Goal: Task Accomplishment & Management: Use online tool/utility

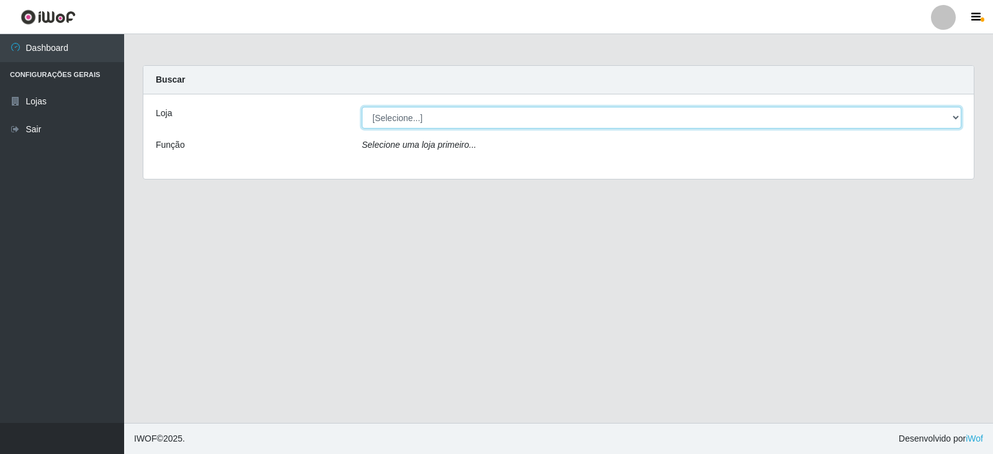
click at [957, 110] on select "[Selecione...] SuperFácil Atacado - [GEOGRAPHIC_DATA]" at bounding box center [662, 118] width 600 height 22
select select "504"
click at [362, 107] on select "[Selecione...] SuperFácil Atacado - [GEOGRAPHIC_DATA]" at bounding box center [662, 118] width 600 height 22
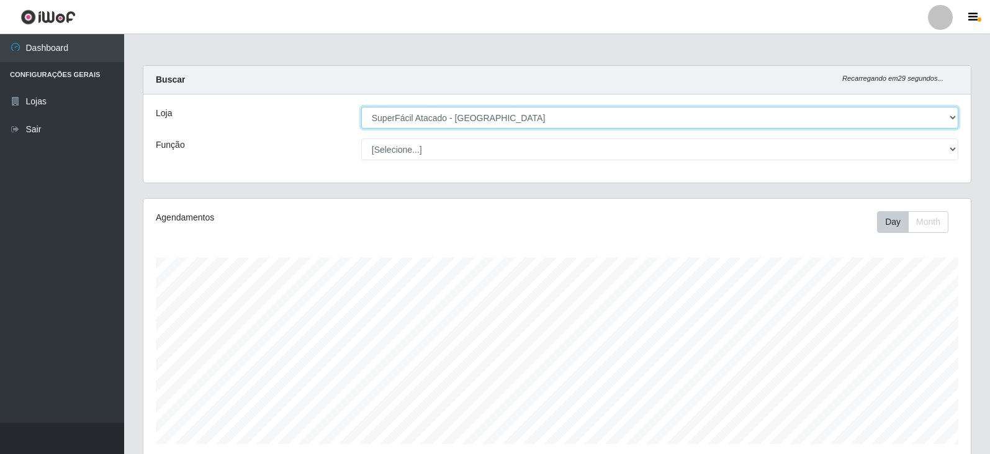
scroll to position [258, 828]
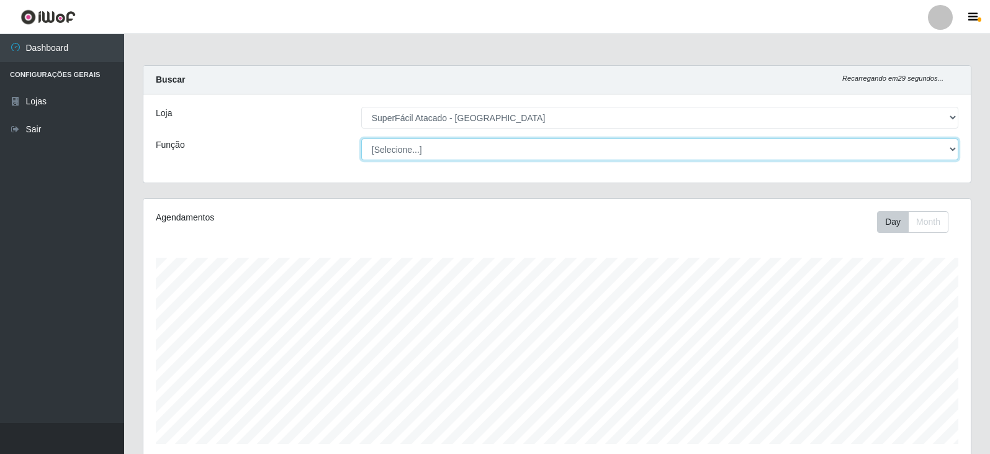
click at [937, 152] on select "[Selecione...] Embalador Embalador + Embalador ++ Operador de Caixa Operador de…" at bounding box center [659, 149] width 597 height 22
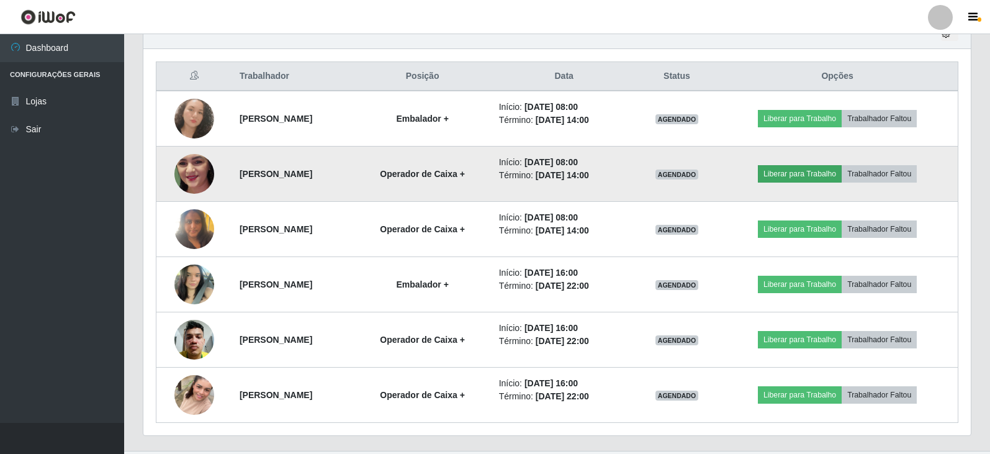
scroll to position [448, 0]
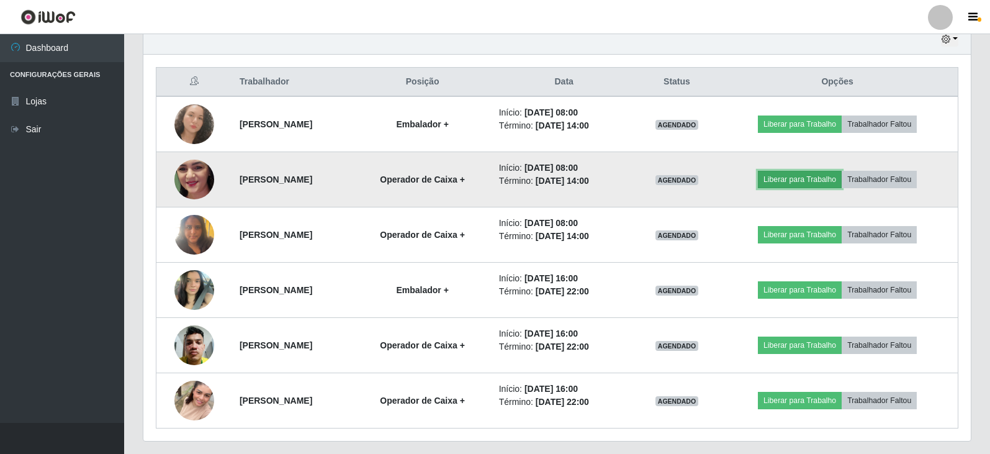
click at [813, 179] on button "Liberar para Trabalho" at bounding box center [800, 179] width 84 height 17
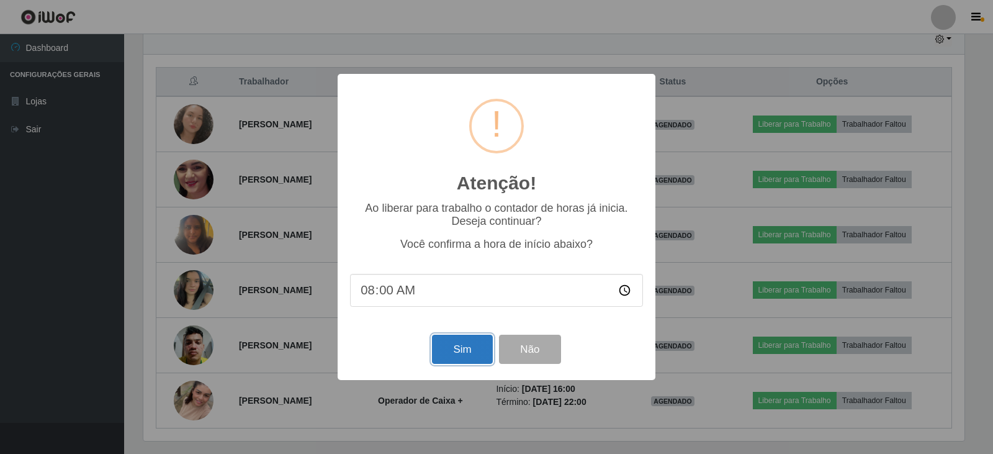
click at [458, 345] on button "Sim" at bounding box center [462, 349] width 60 height 29
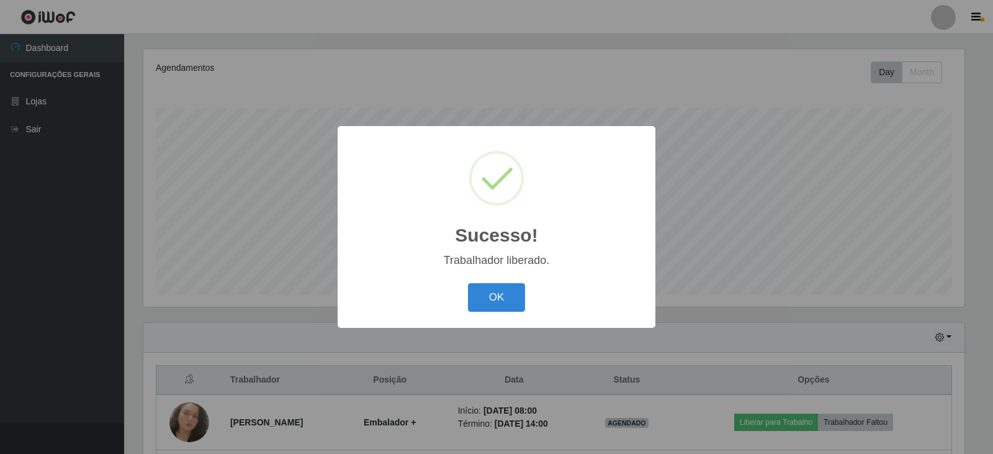
drag, startPoint x: 507, startPoint y: 299, endPoint x: 546, endPoint y: 297, distance: 38.6
click at [509, 299] on button "OK" at bounding box center [497, 297] width 58 height 29
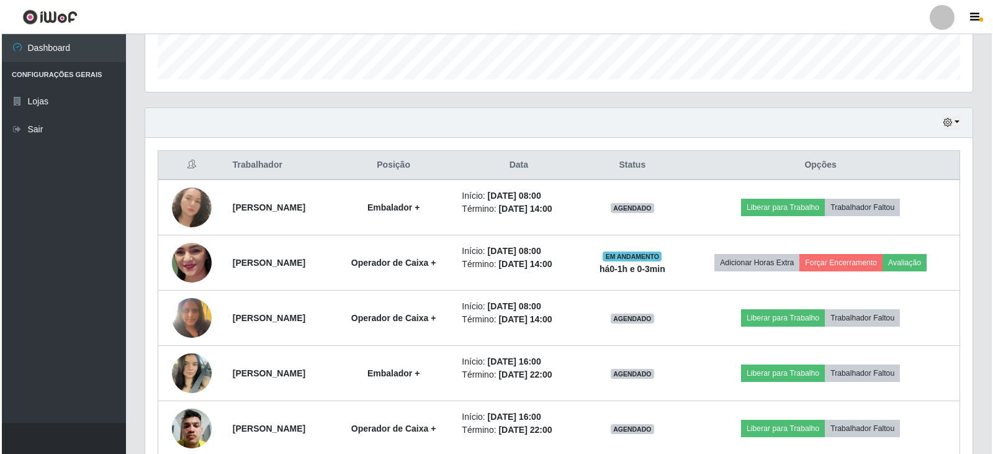
scroll to position [390, 0]
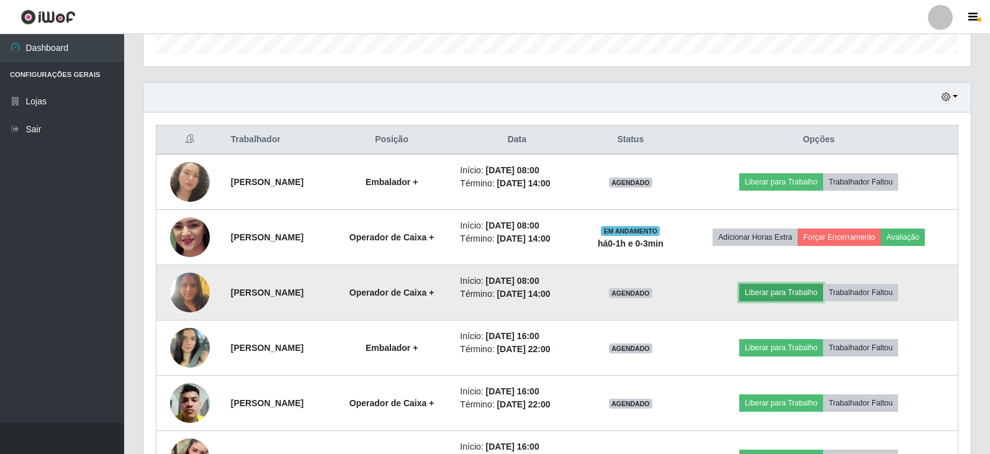
click at [784, 292] on button "Liberar para Trabalho" at bounding box center [781, 292] width 84 height 17
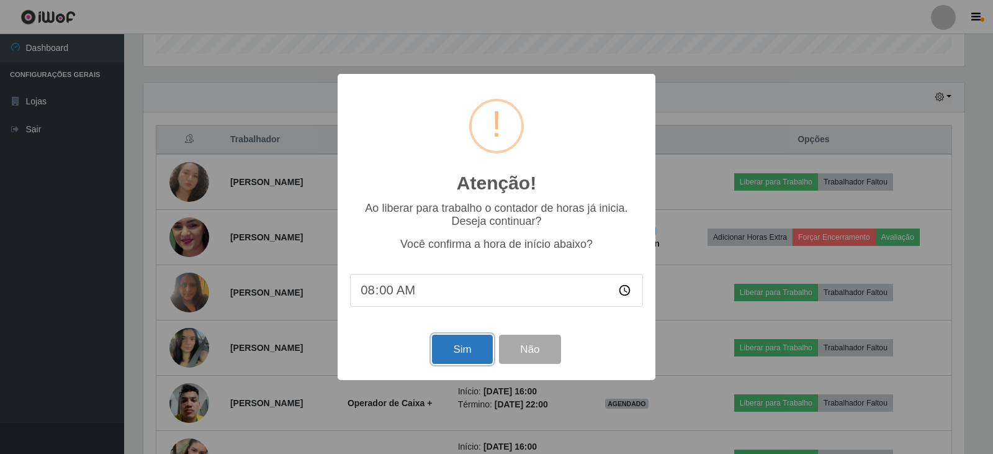
click at [475, 358] on button "Sim" at bounding box center [462, 349] width 60 height 29
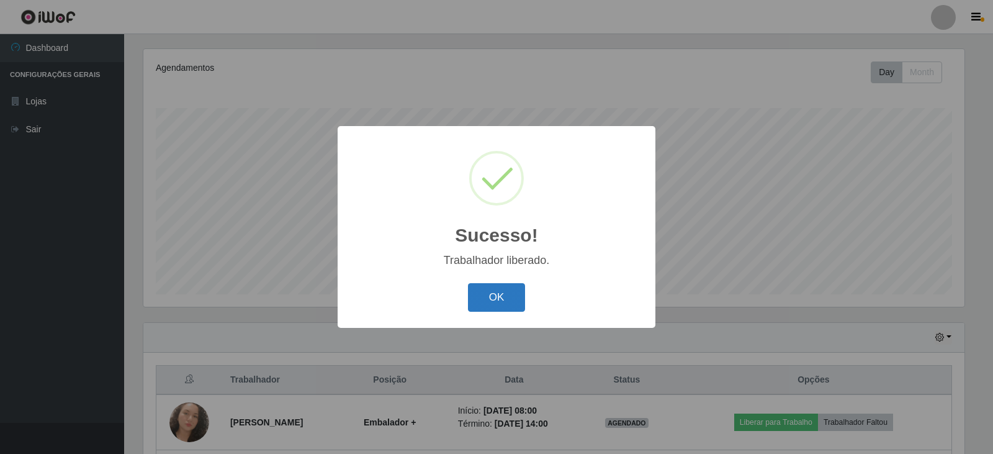
click at [495, 296] on button "OK" at bounding box center [497, 297] width 58 height 29
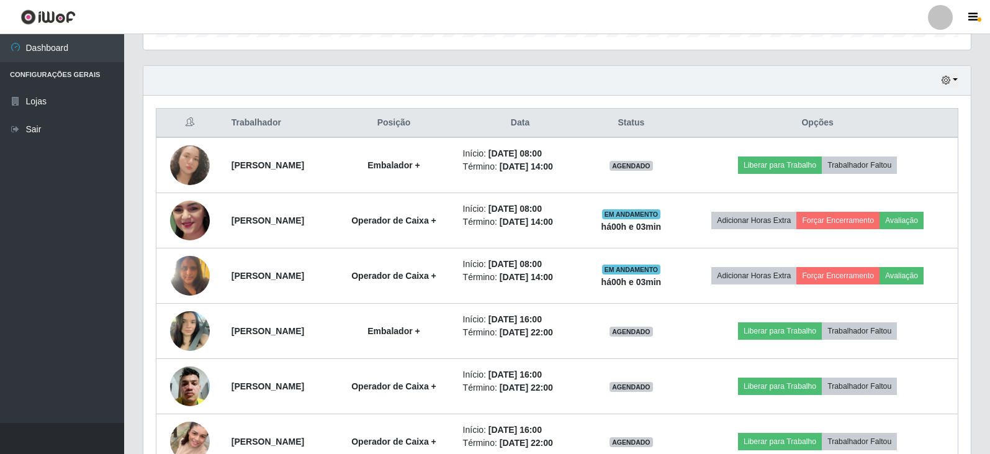
scroll to position [417, 0]
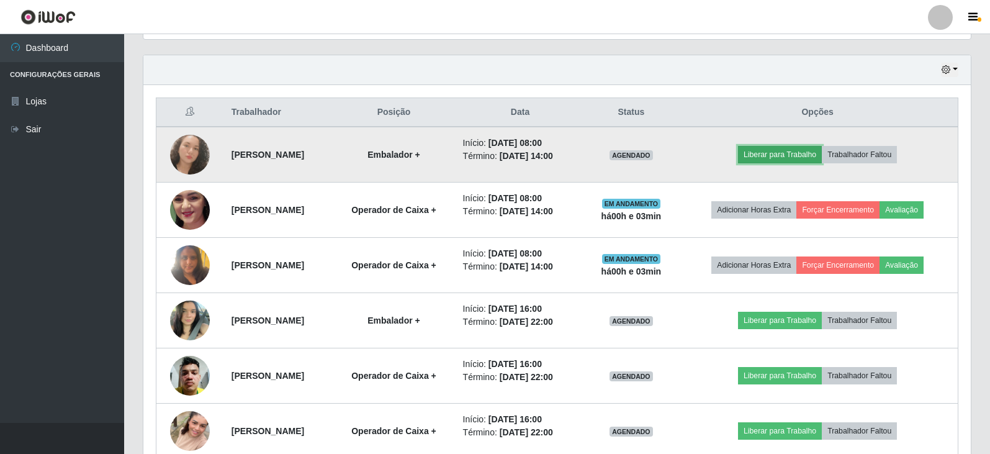
click at [814, 151] on button "Liberar para Trabalho" at bounding box center [780, 154] width 84 height 17
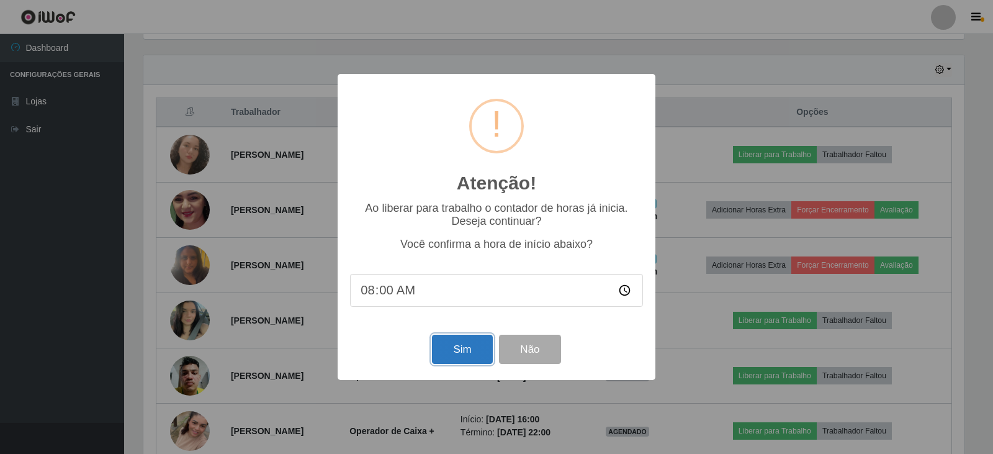
click at [467, 346] on button "Sim" at bounding box center [462, 349] width 60 height 29
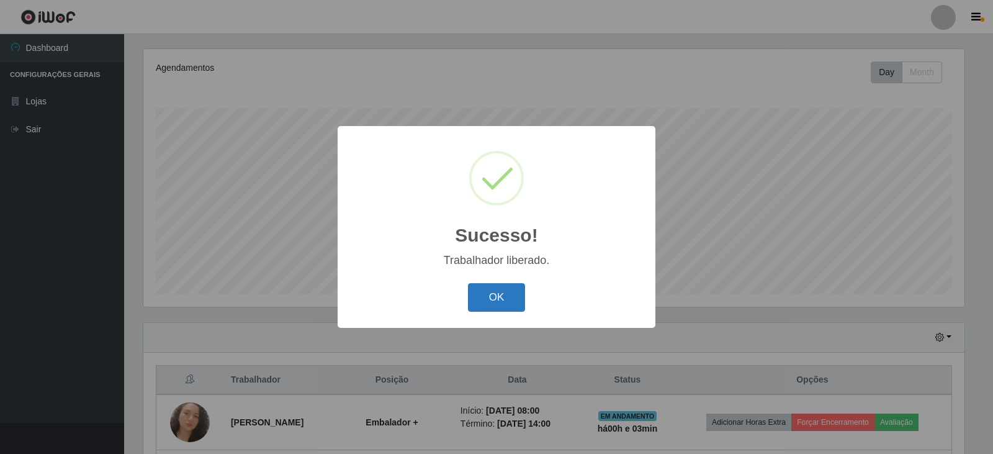
click at [504, 291] on button "OK" at bounding box center [497, 297] width 58 height 29
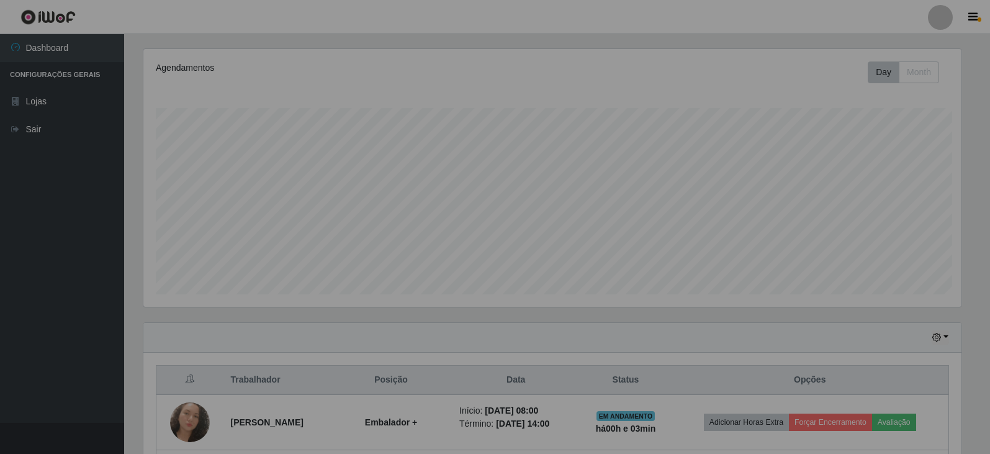
scroll to position [258, 828]
